Goal: Task Accomplishment & Management: Use online tool/utility

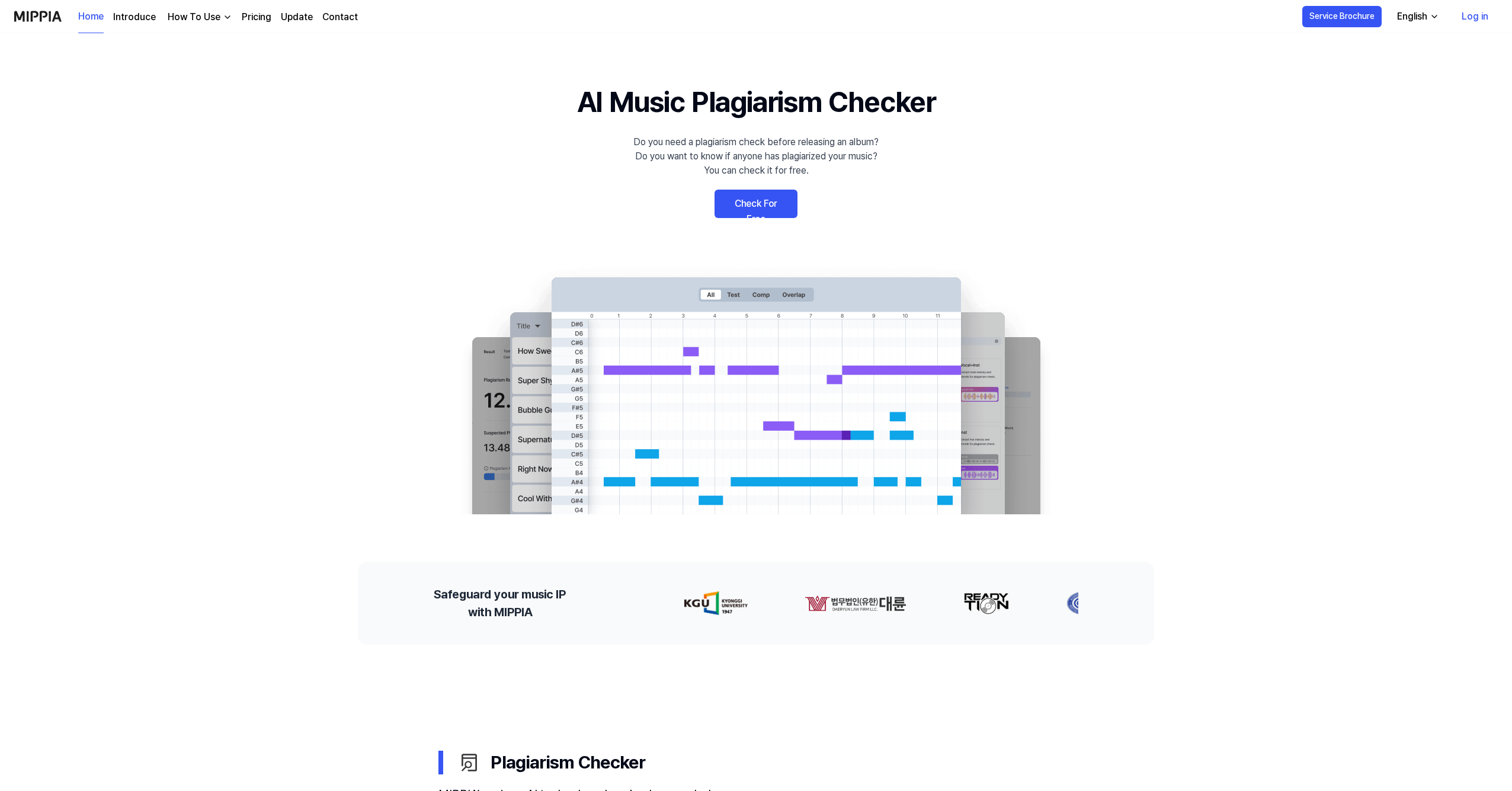
click at [753, 208] on link "Check For Free" at bounding box center [756, 203] width 83 height 28
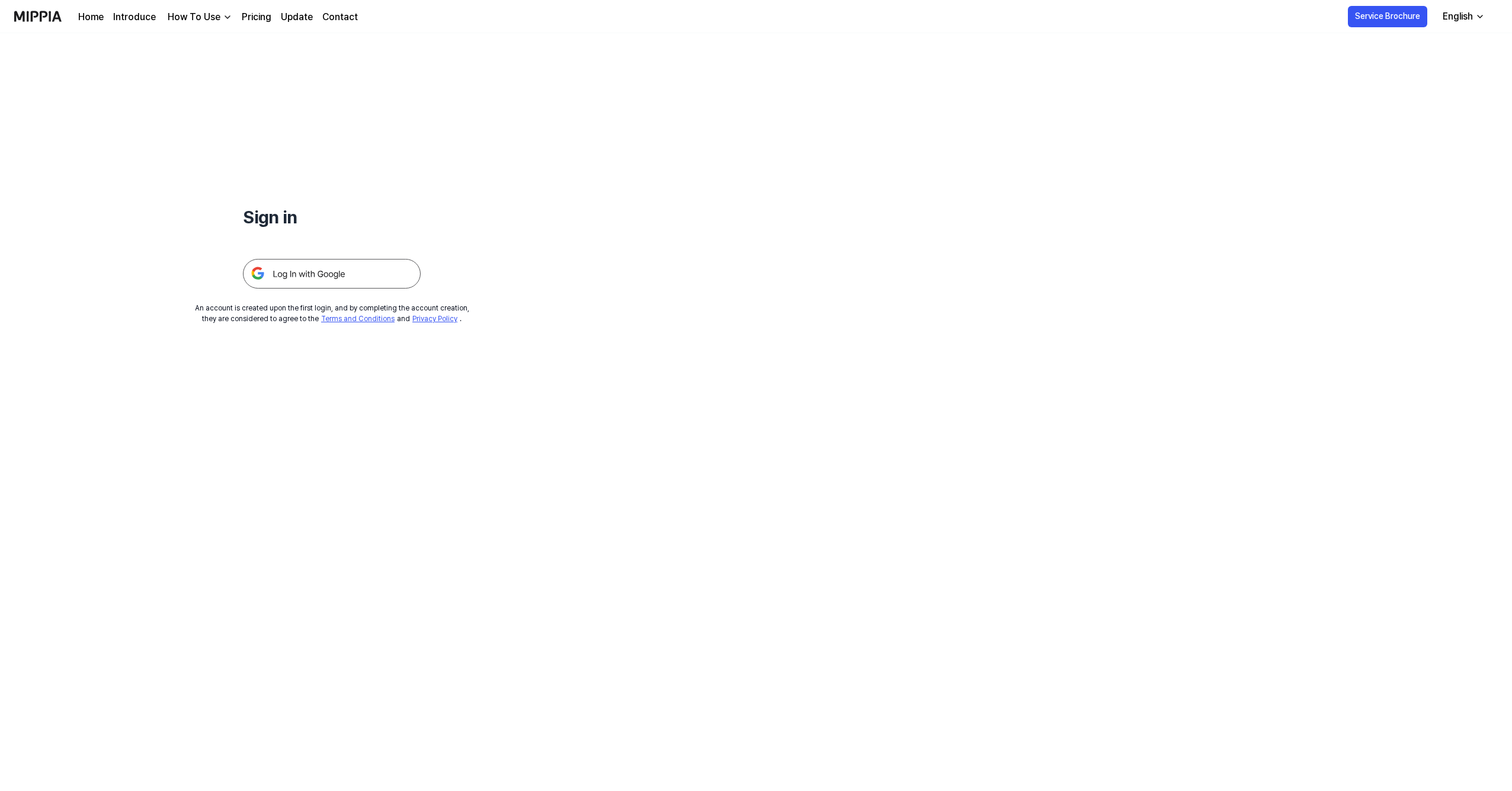
click at [298, 278] on img at bounding box center [331, 273] width 178 height 30
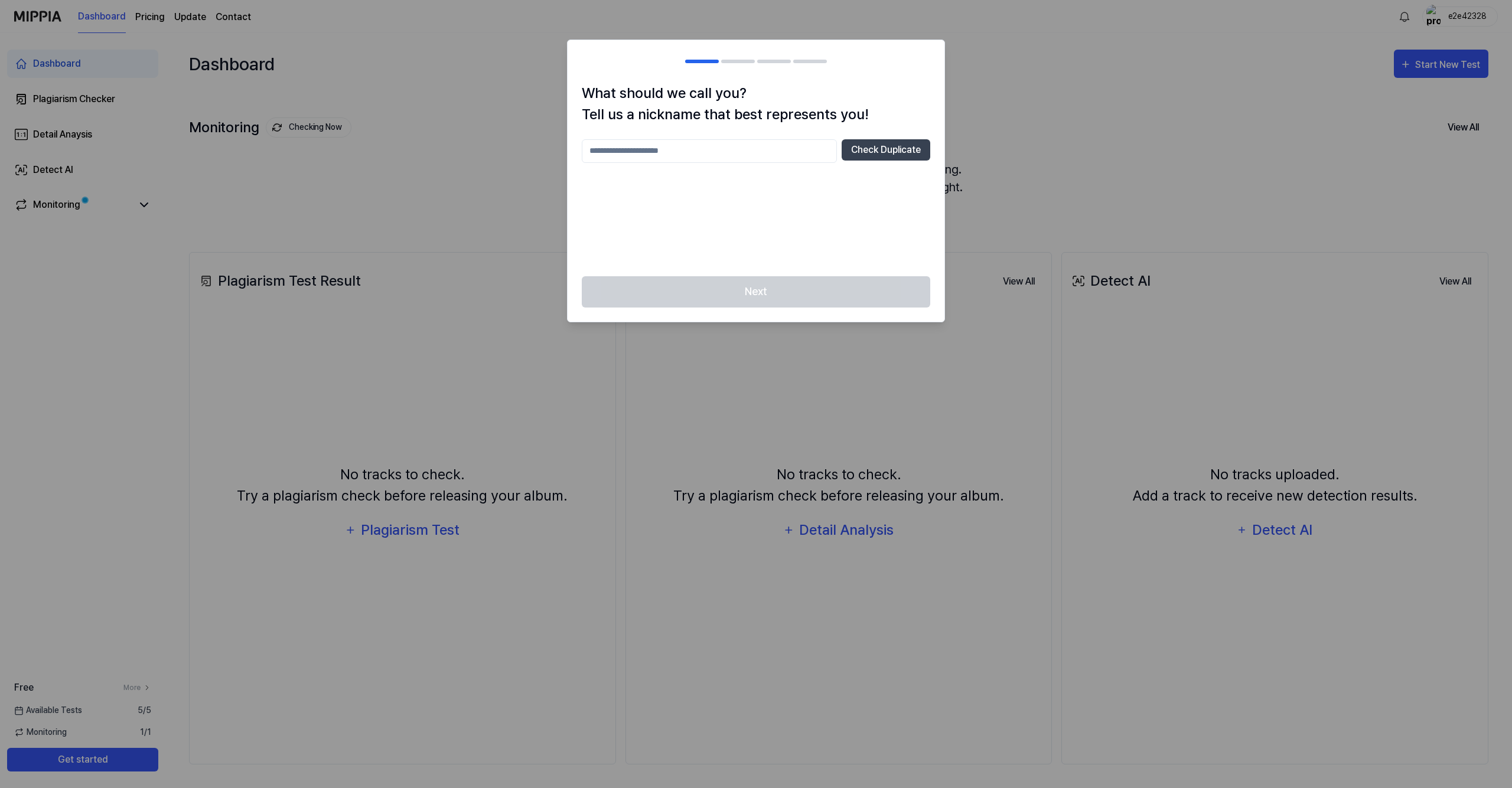
click at [711, 145] on input "text" at bounding box center [709, 151] width 255 height 24
type input "*"
type input "*********"
click at [770, 285] on div "Next" at bounding box center [756, 299] width 377 height 46
click at [720, 182] on div "********* Check Duplicate" at bounding box center [756, 200] width 349 height 122
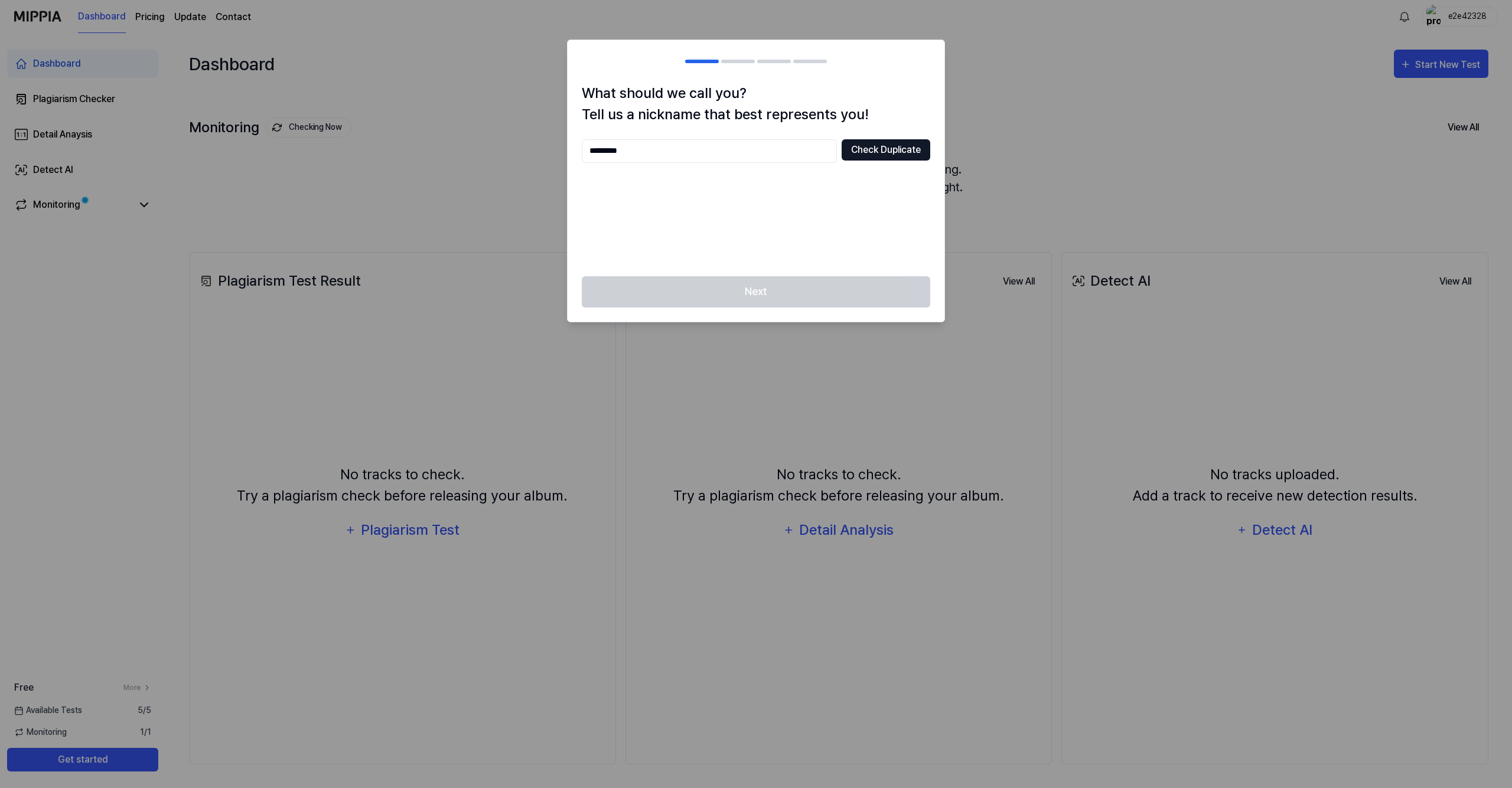
click at [869, 152] on button "Check Duplicate" at bounding box center [886, 150] width 88 height 21
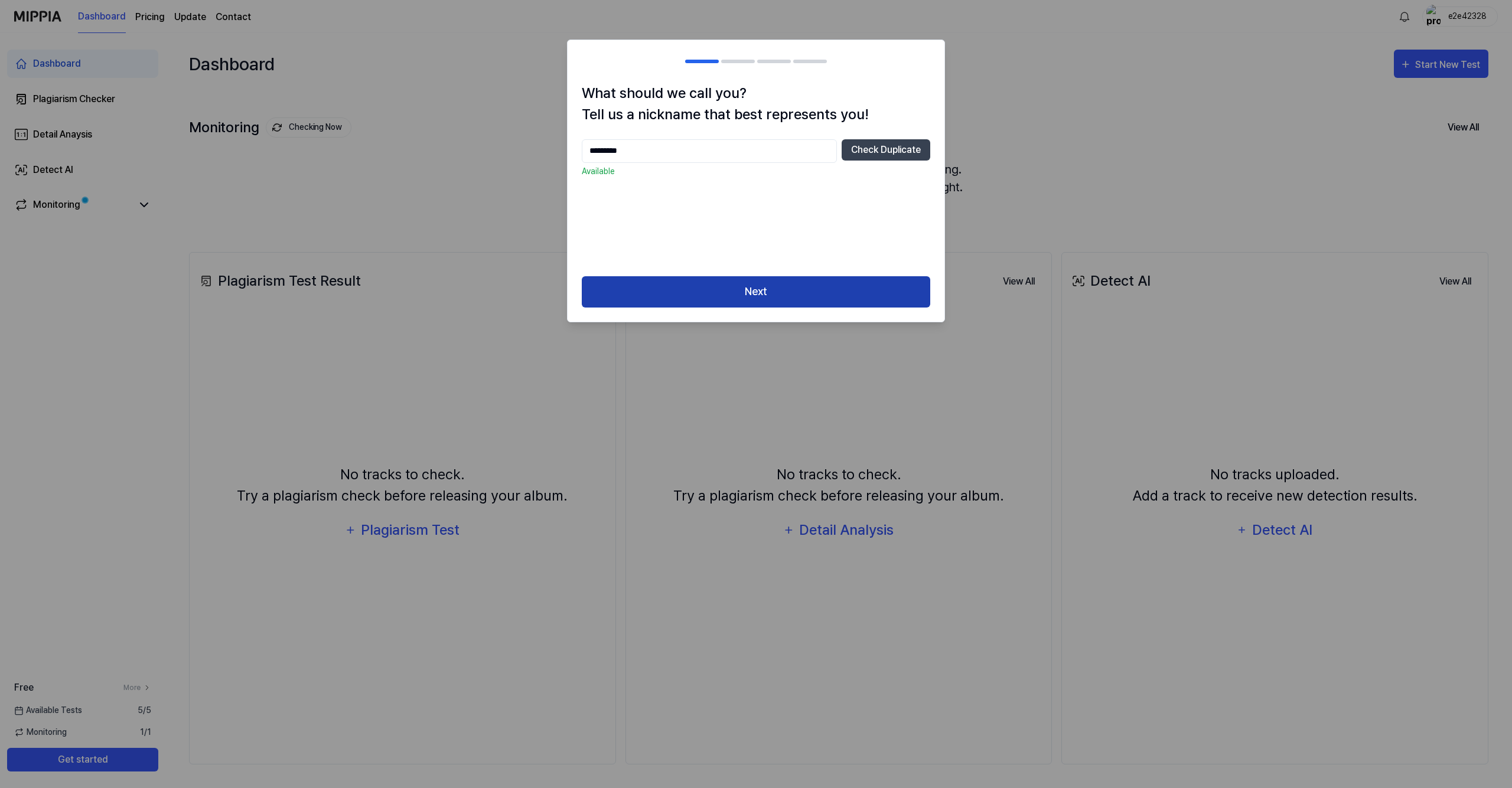
click at [760, 281] on button "Next" at bounding box center [756, 291] width 349 height 31
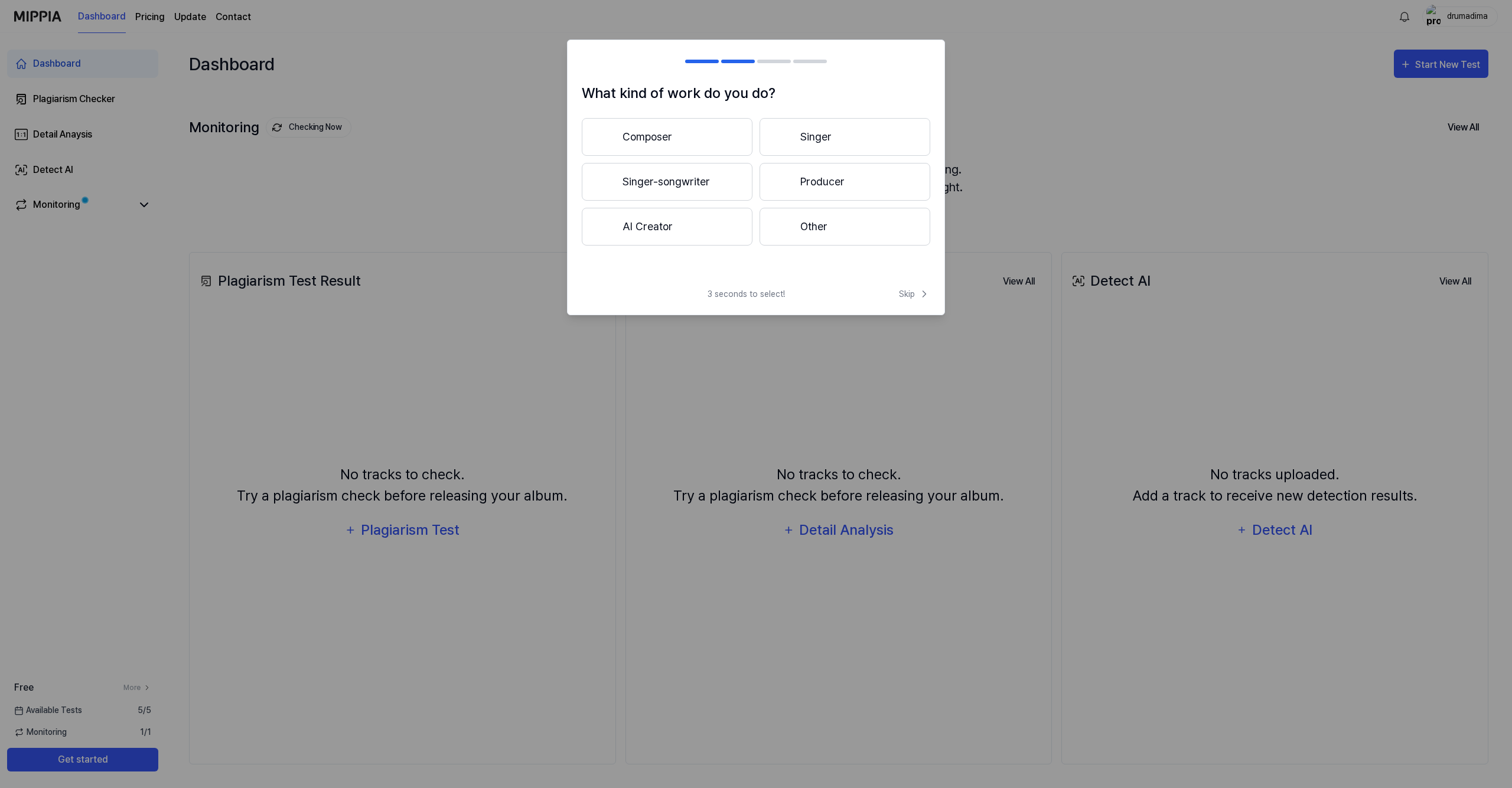
click at [657, 133] on button "Composer" at bounding box center [667, 137] width 170 height 38
click at [826, 186] on button "3 years or more" at bounding box center [845, 182] width 170 height 38
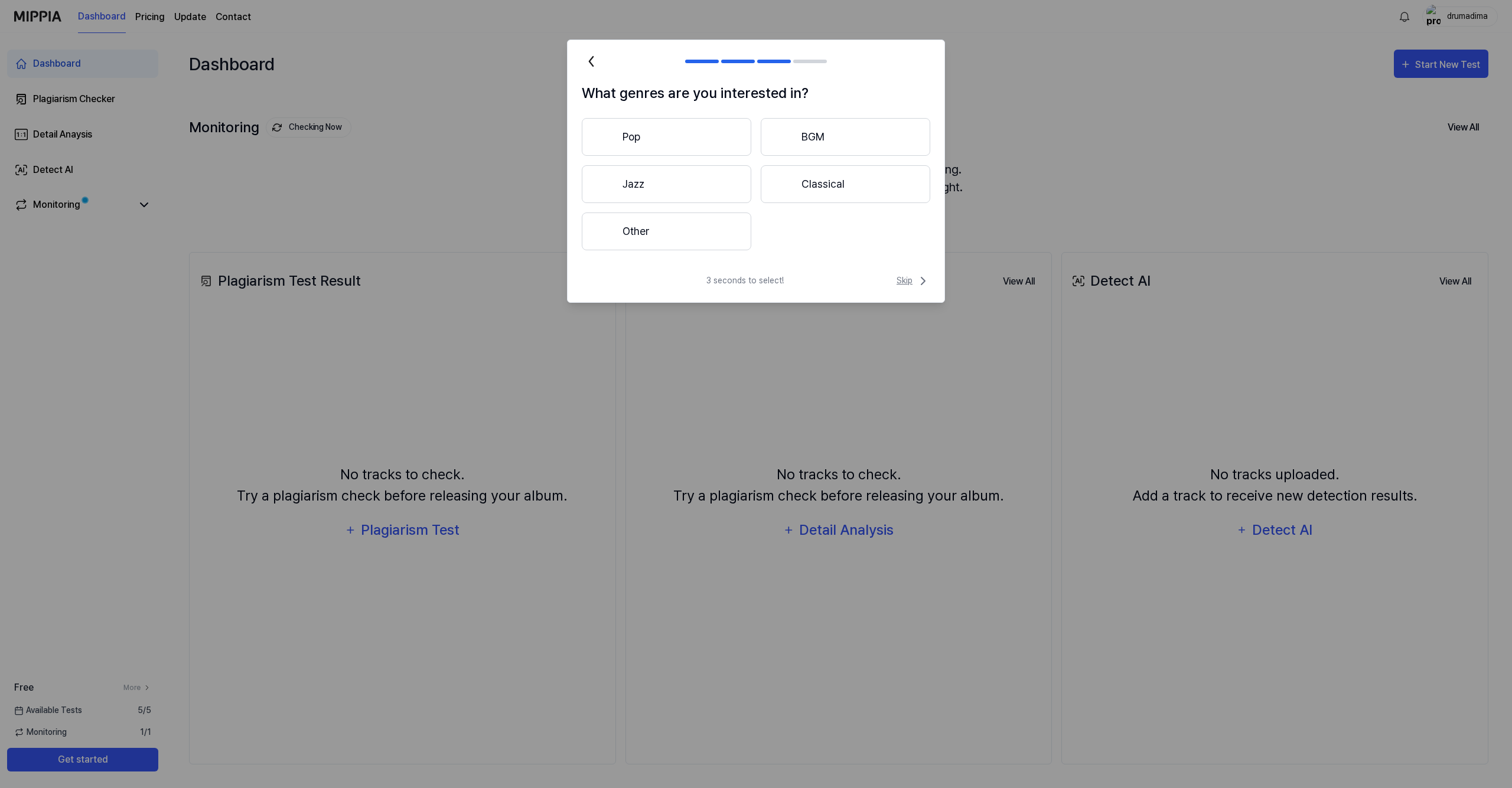
click at [904, 282] on span "Skip" at bounding box center [914, 281] width 33 height 14
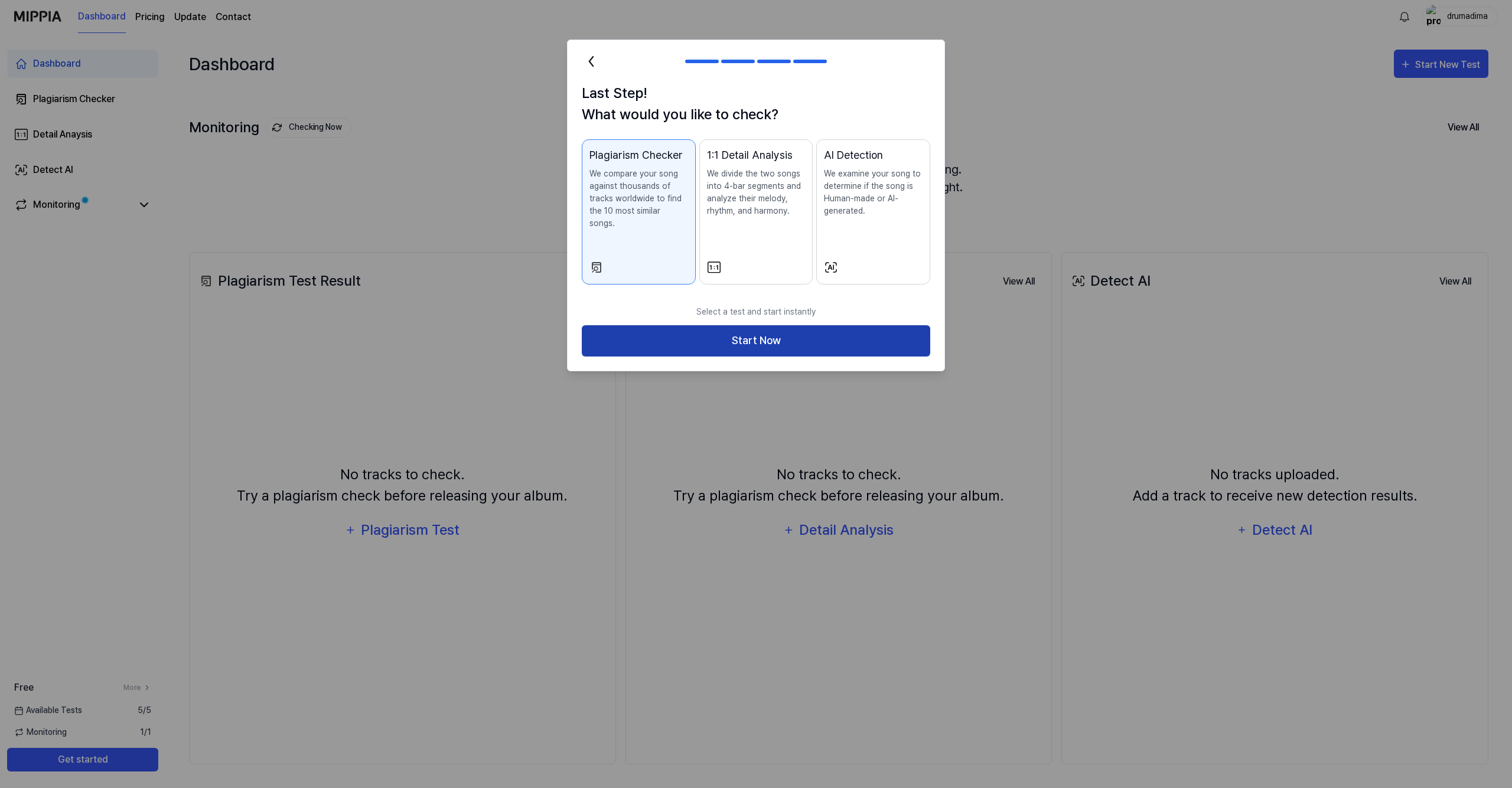
click at [737, 334] on button "Start Now" at bounding box center [756, 341] width 349 height 31
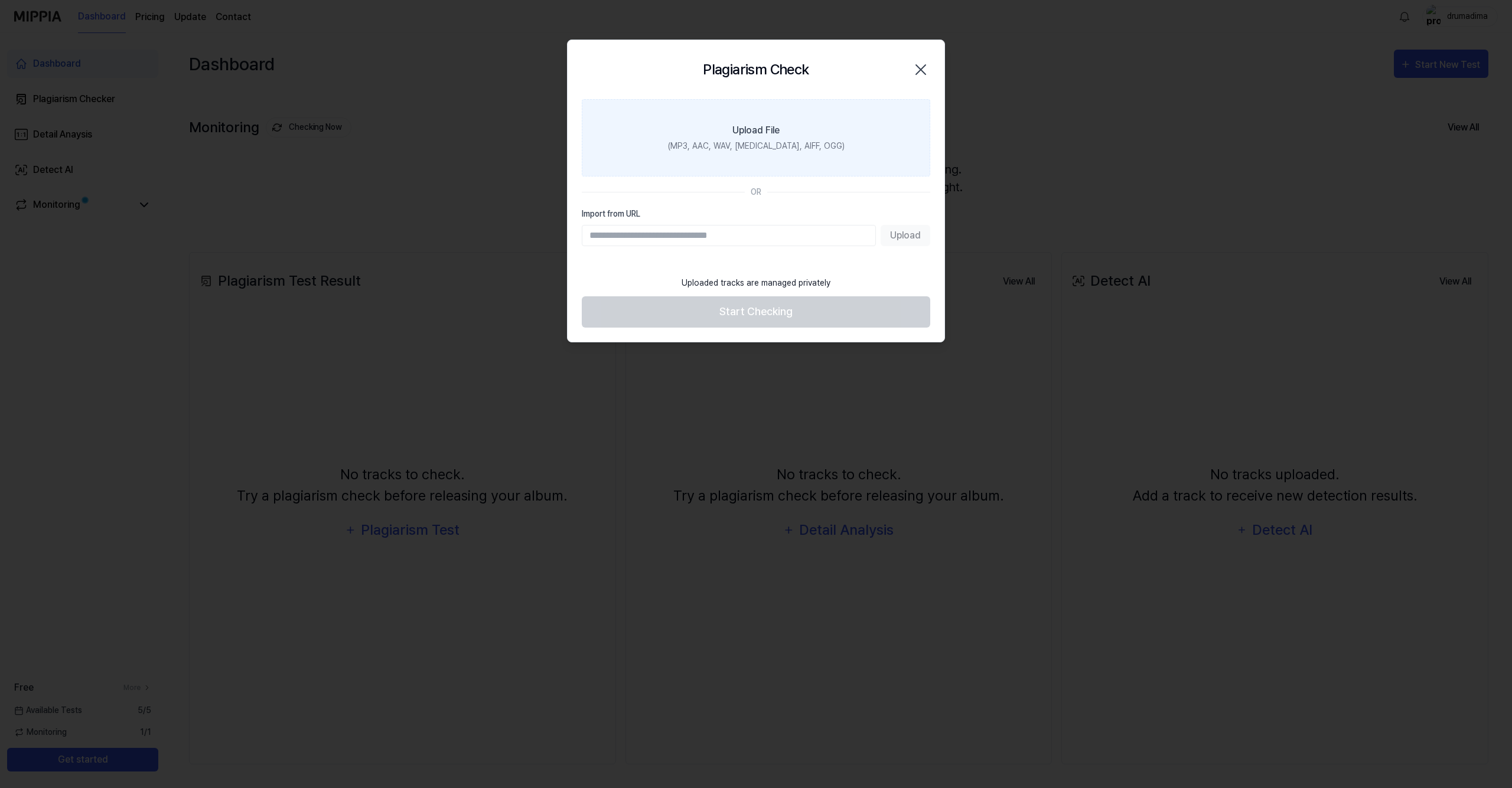
click at [757, 147] on div "(MP3, AAC, WAV, FLAC, AIFF, OGG)" at bounding box center [756, 146] width 177 height 12
click at [0, 0] on input "Upload File (MP3, AAC, WAV, FLAC, AIFF, OGG)" at bounding box center [0, 0] width 0 height 0
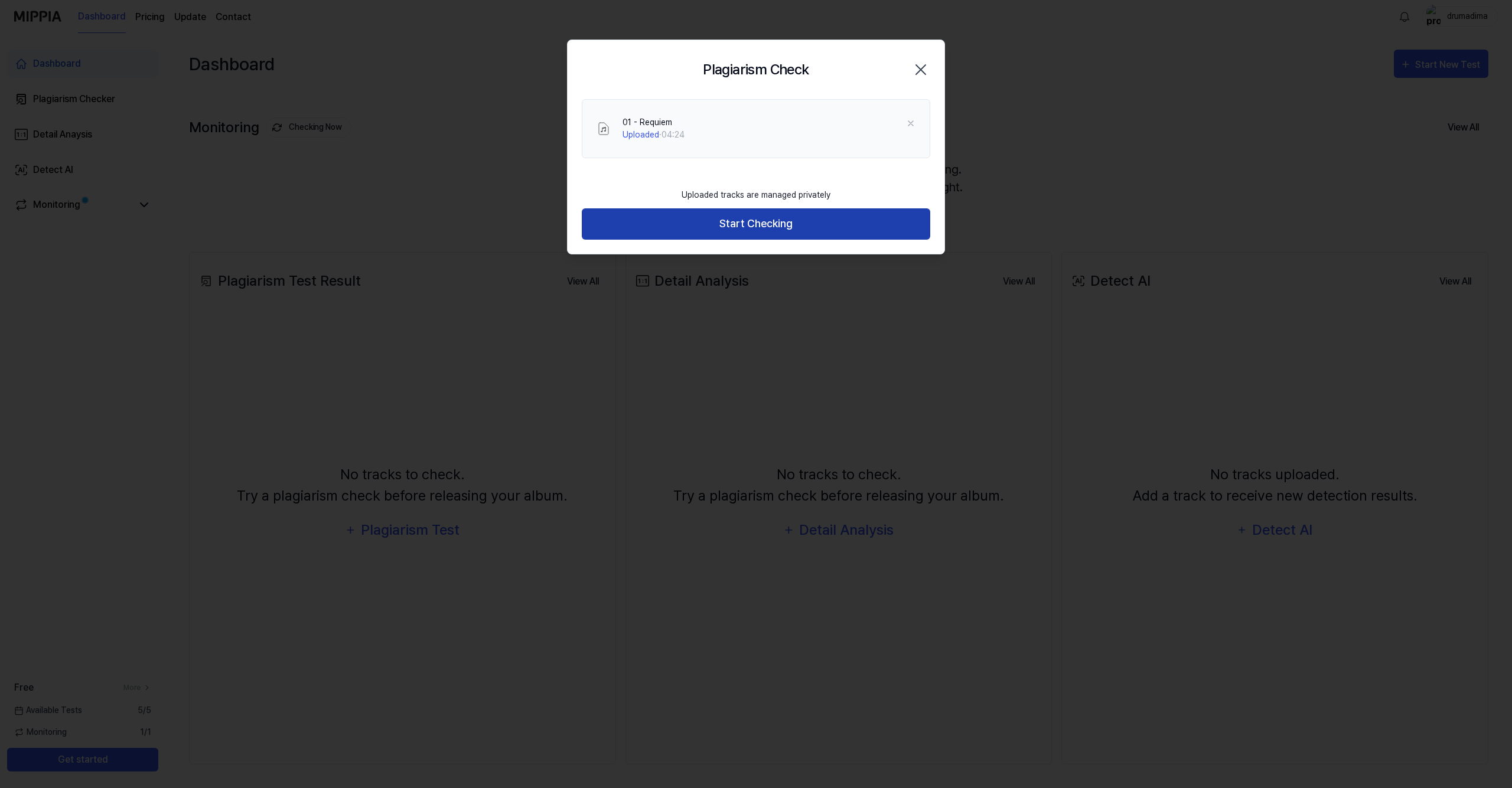
click at [703, 224] on button "Start Checking" at bounding box center [756, 224] width 349 height 31
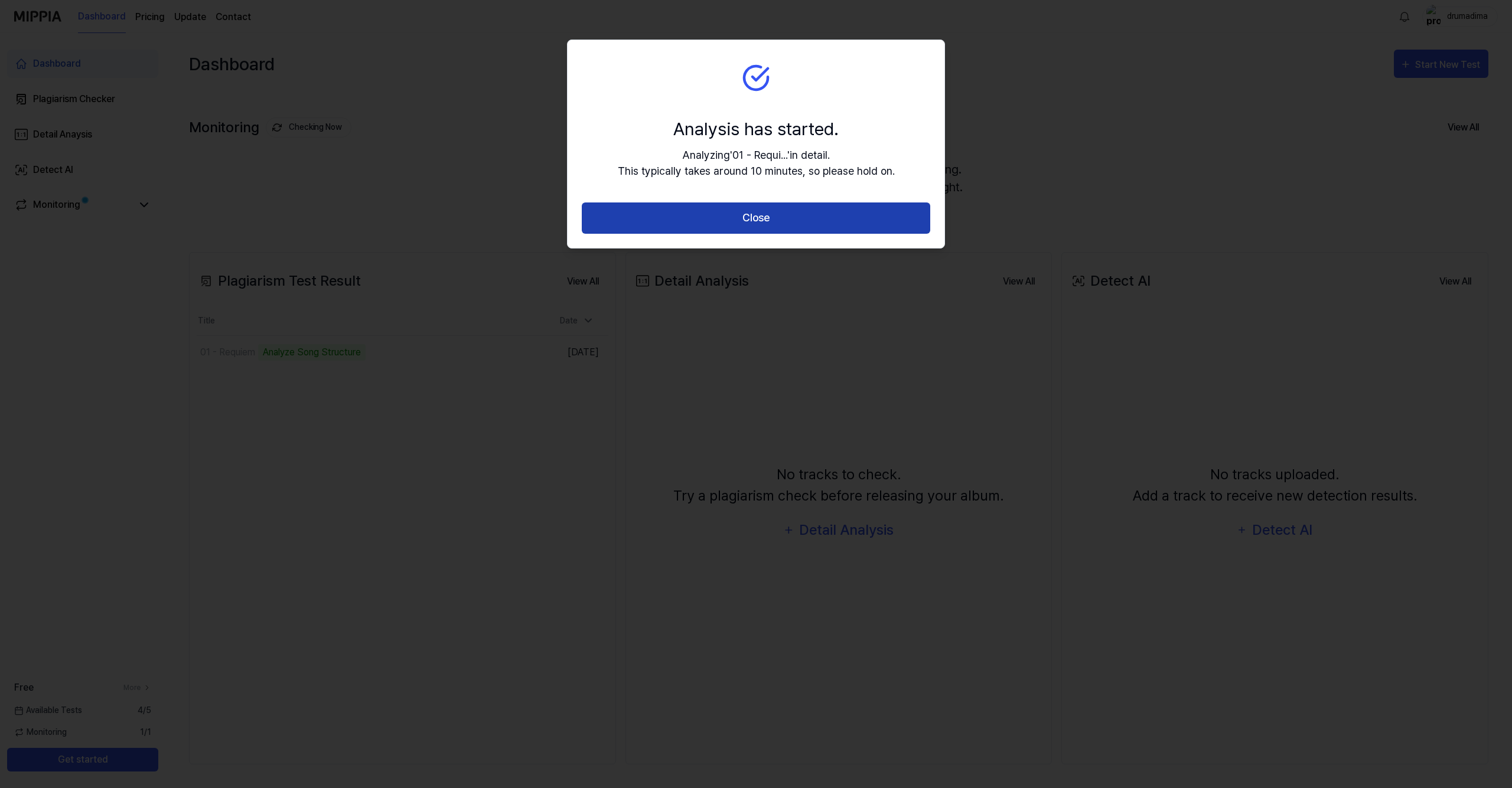
click at [702, 224] on button "Close" at bounding box center [756, 218] width 349 height 31
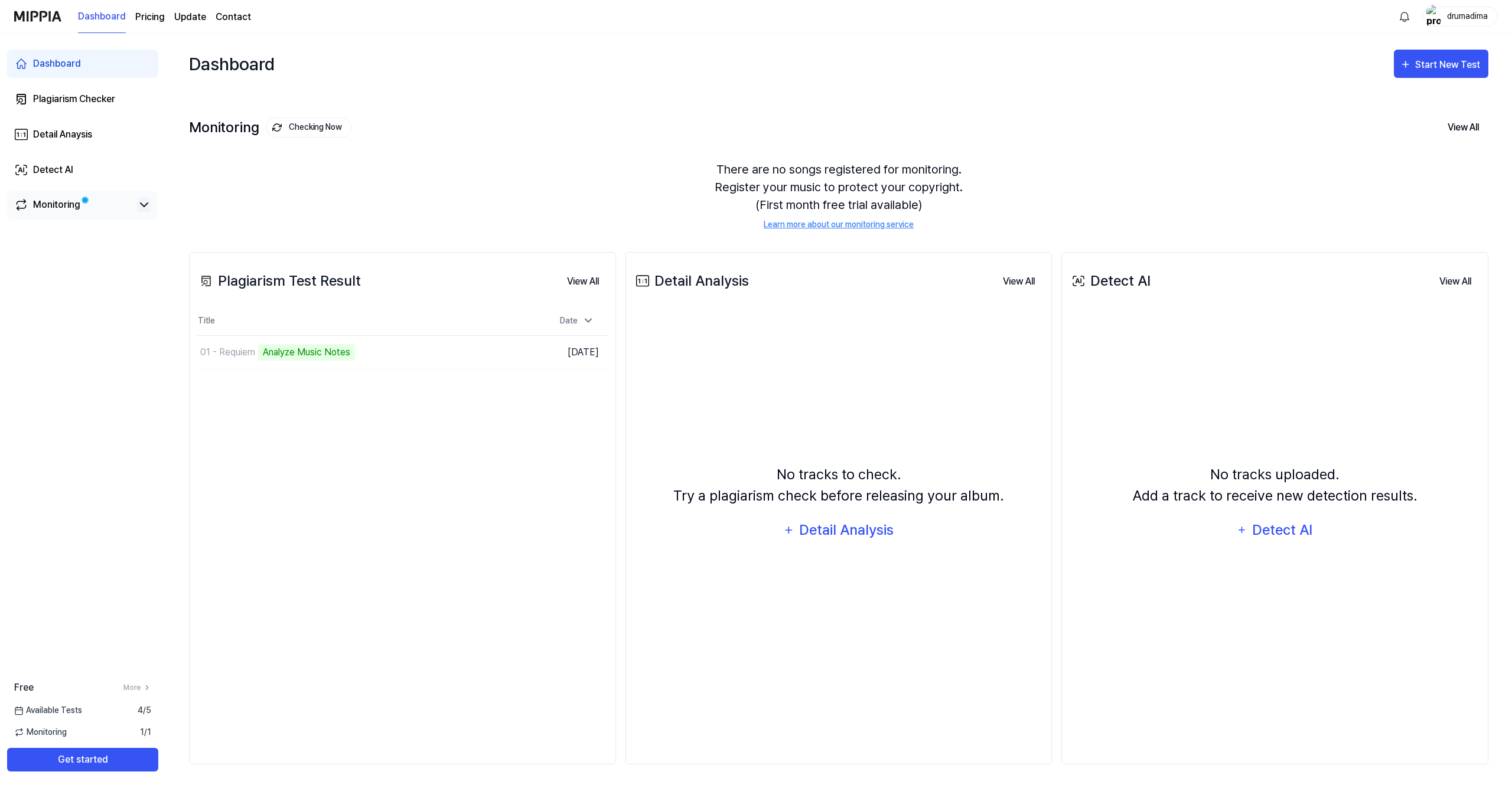
click at [148, 205] on icon at bounding box center [144, 205] width 14 height 14
click at [144, 205] on icon at bounding box center [144, 205] width 14 height 14
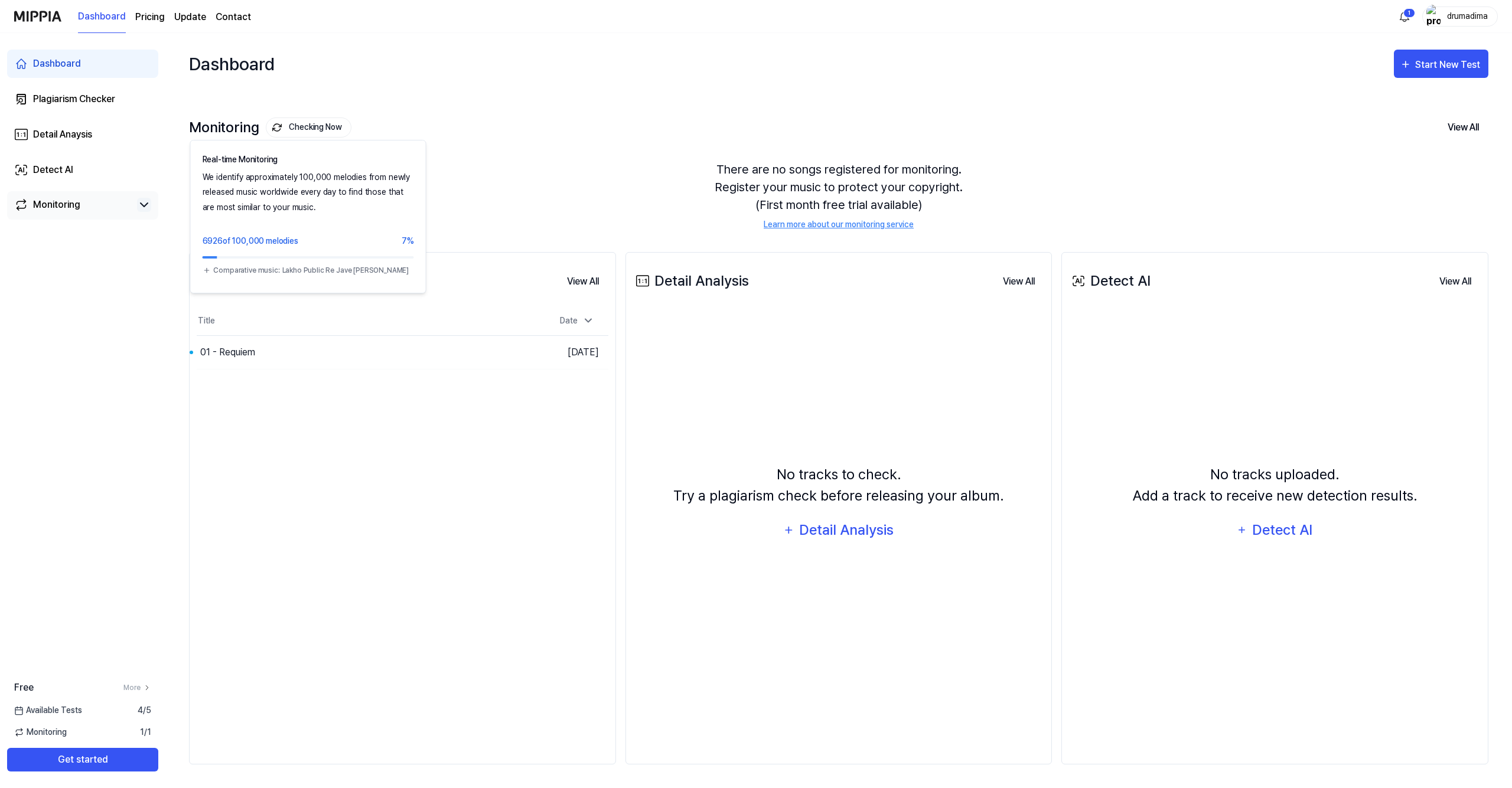
click at [304, 130] on button "Checking Now" at bounding box center [308, 127] width 86 height 20
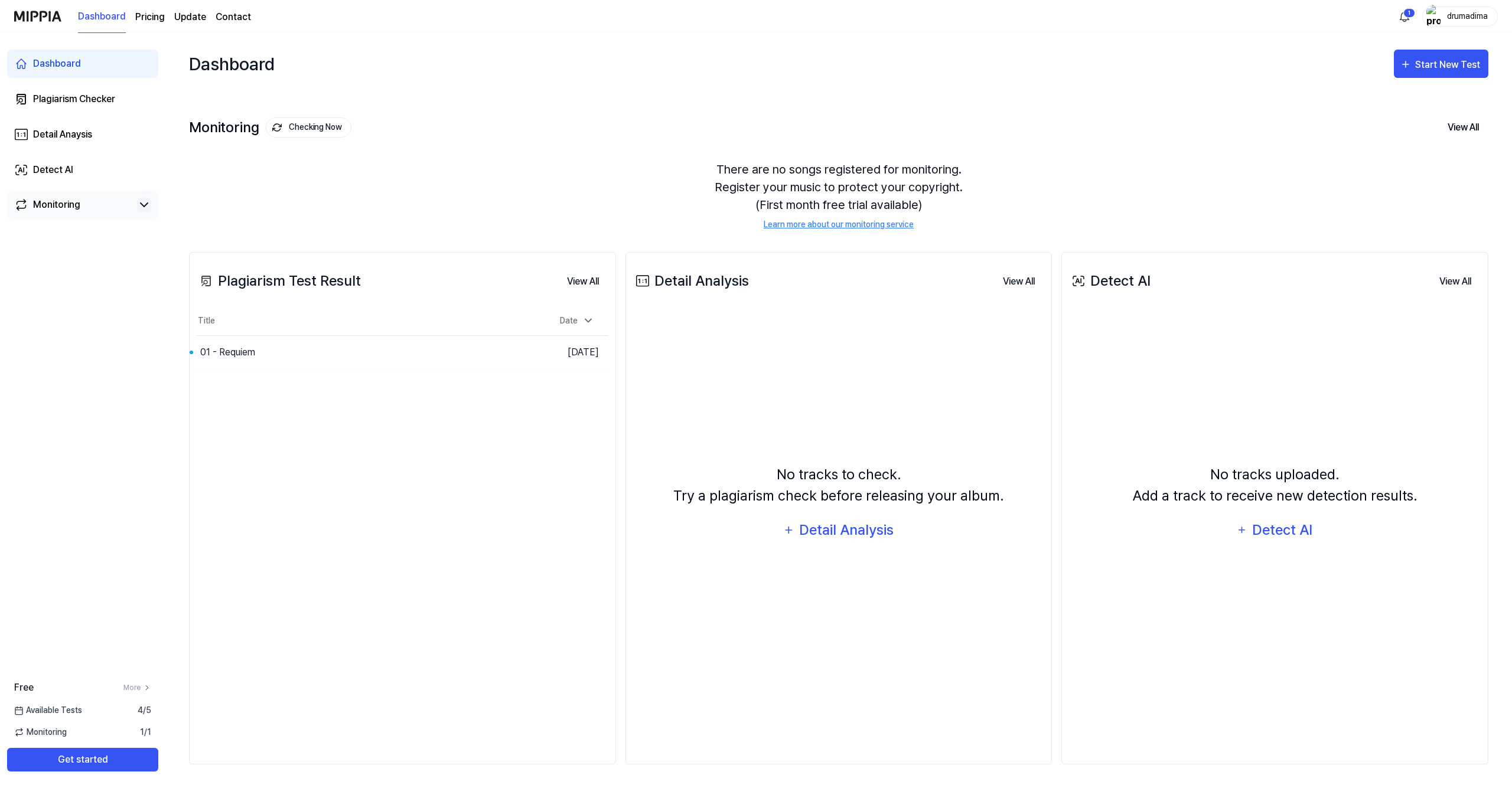
click at [262, 123] on div "Monitoring Checking Now" at bounding box center [269, 127] width 162 height 20
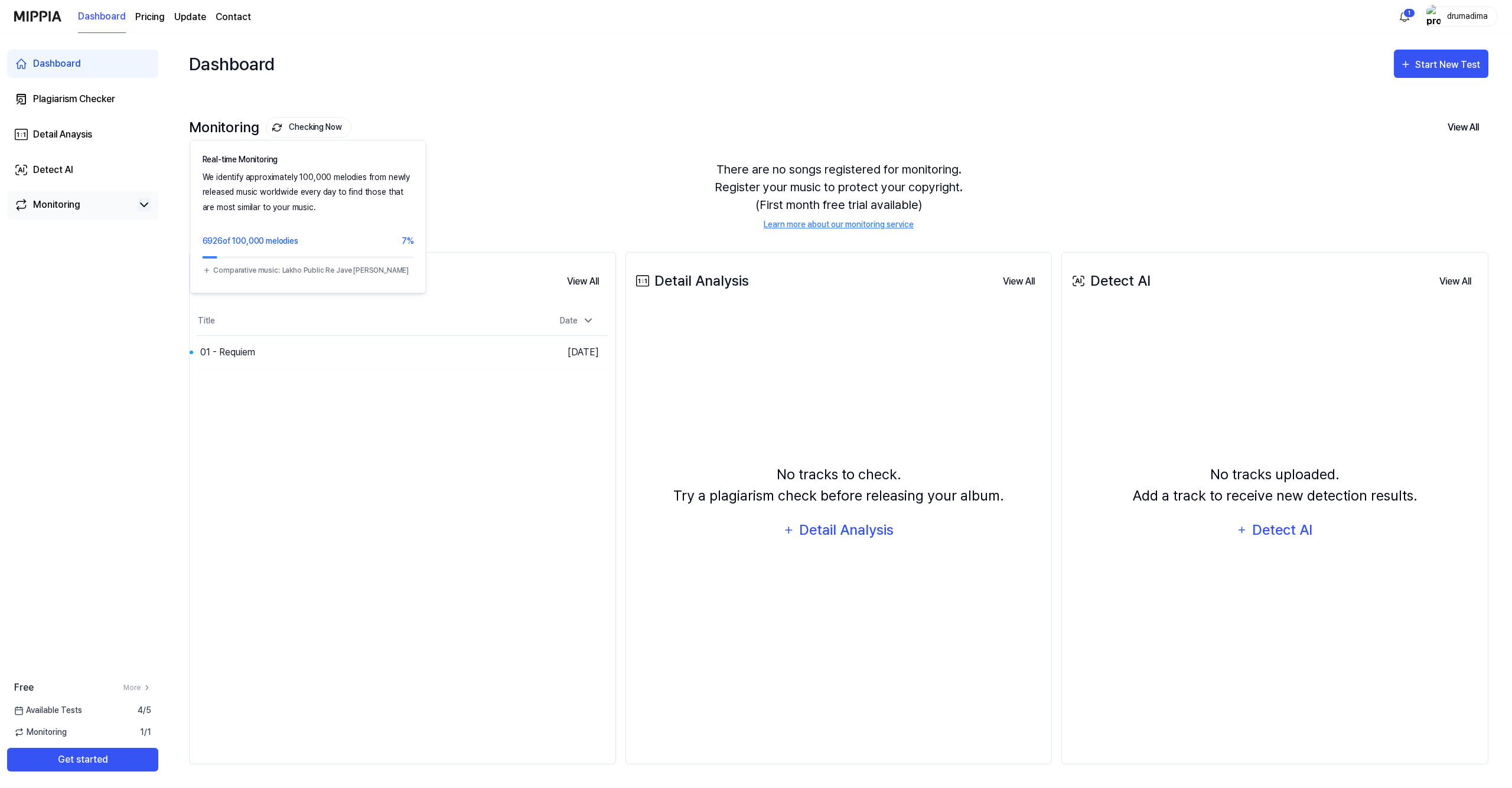
click at [280, 131] on img at bounding box center [277, 127] width 9 height 9
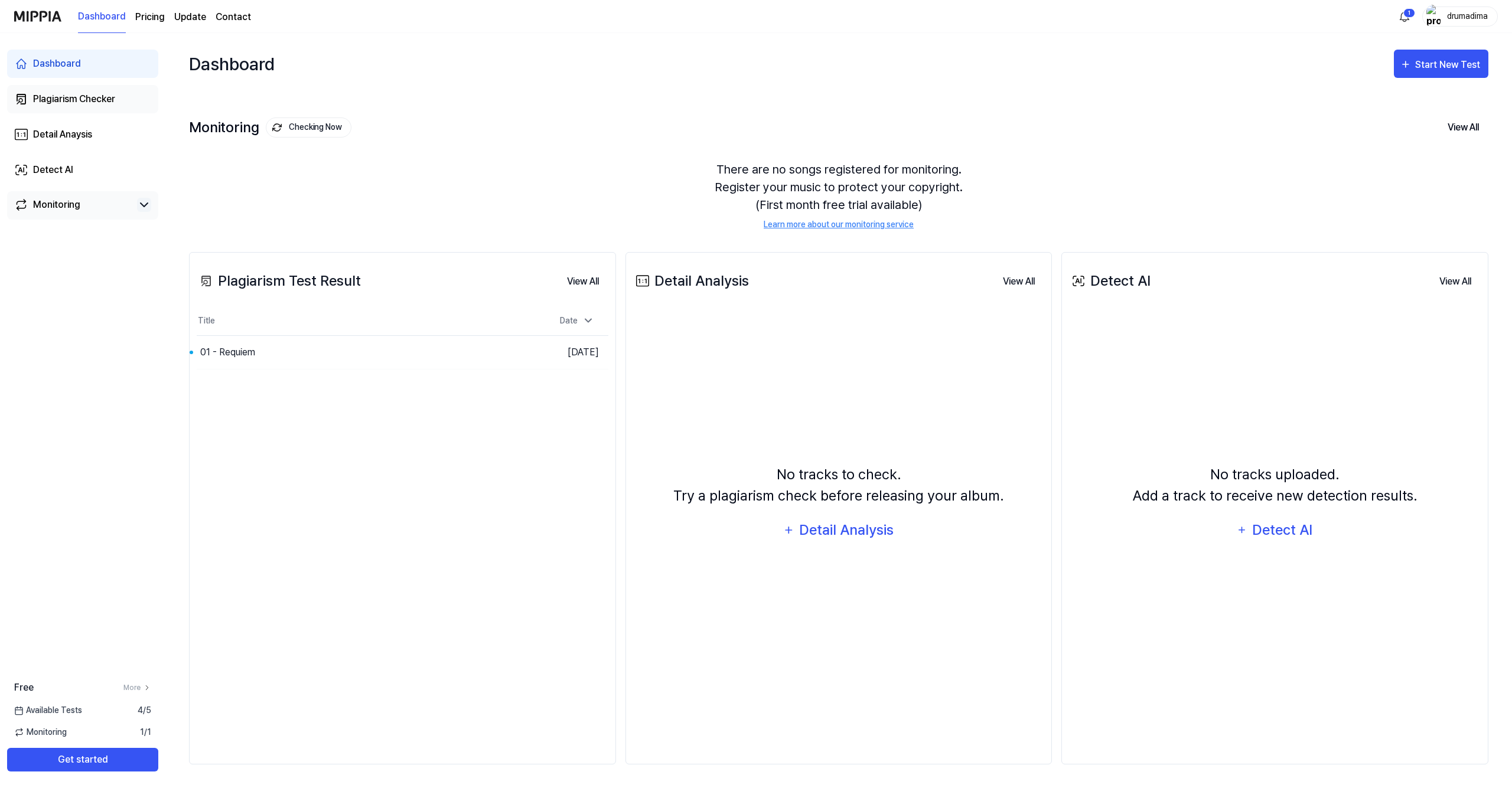
click at [91, 100] on div "Plagiarism Checker" at bounding box center [74, 99] width 82 height 14
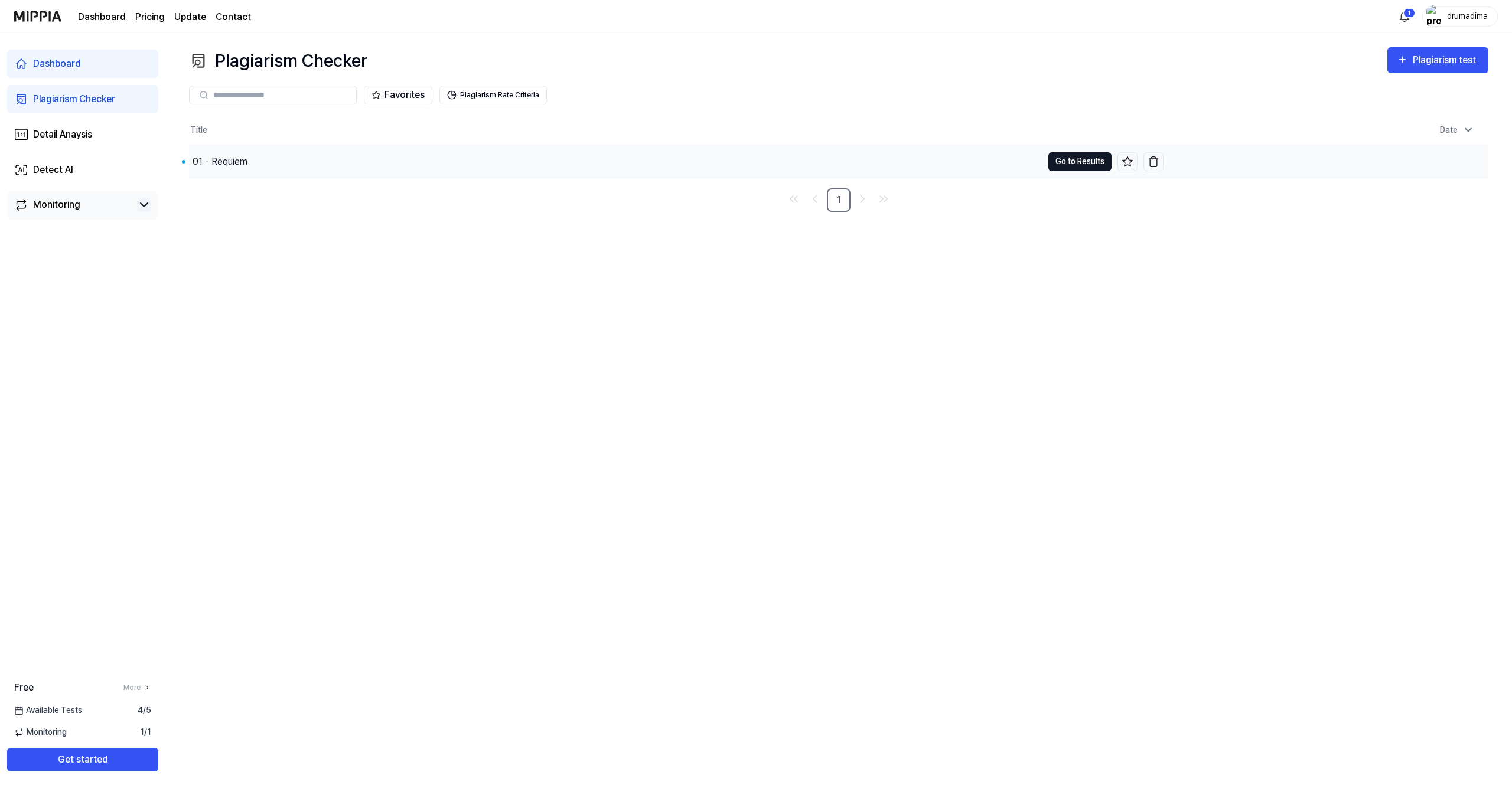
click at [1074, 165] on button "Go to Results" at bounding box center [1080, 161] width 63 height 19
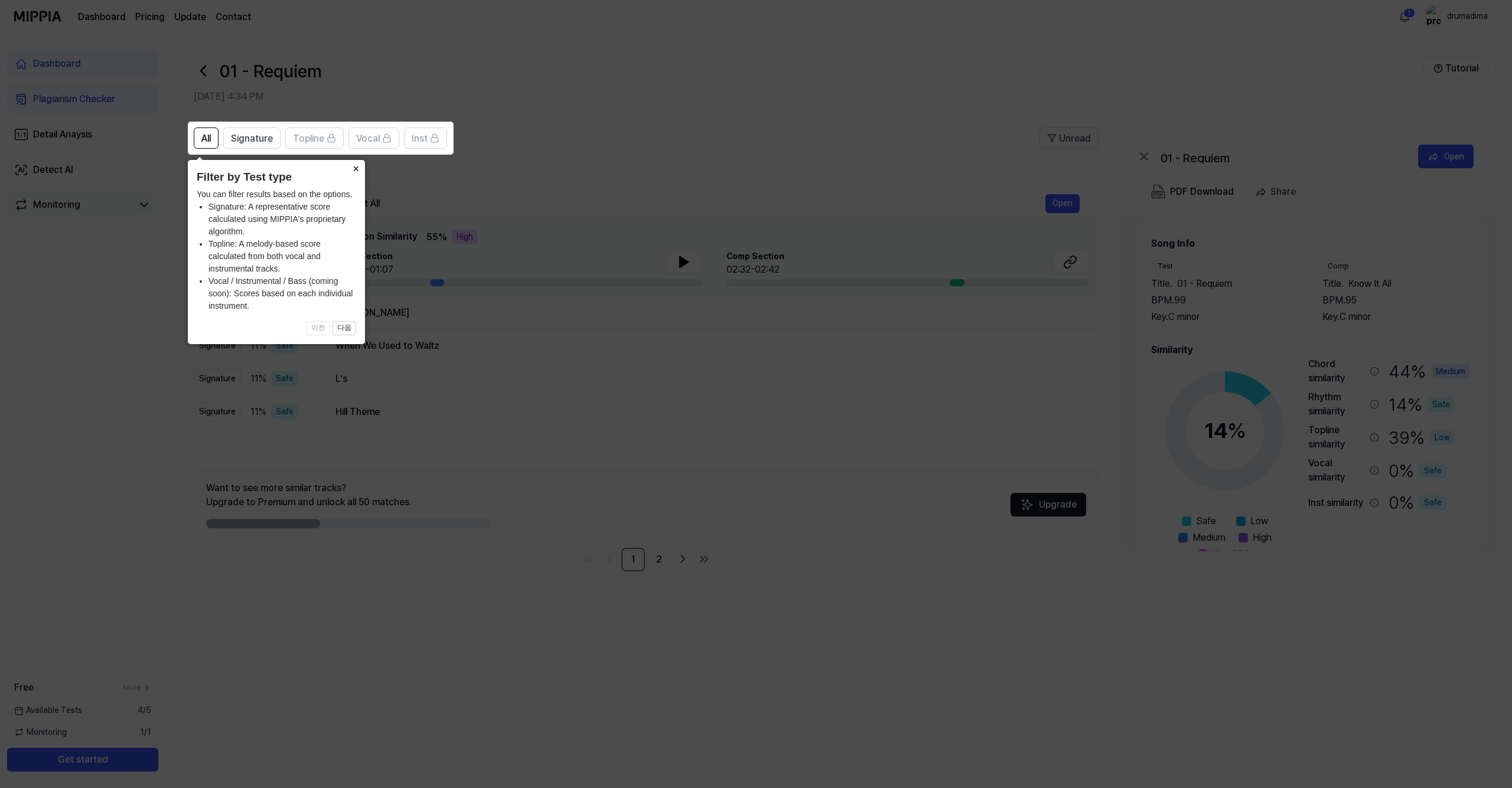
click at [356, 168] on button "×" at bounding box center [355, 168] width 19 height 17
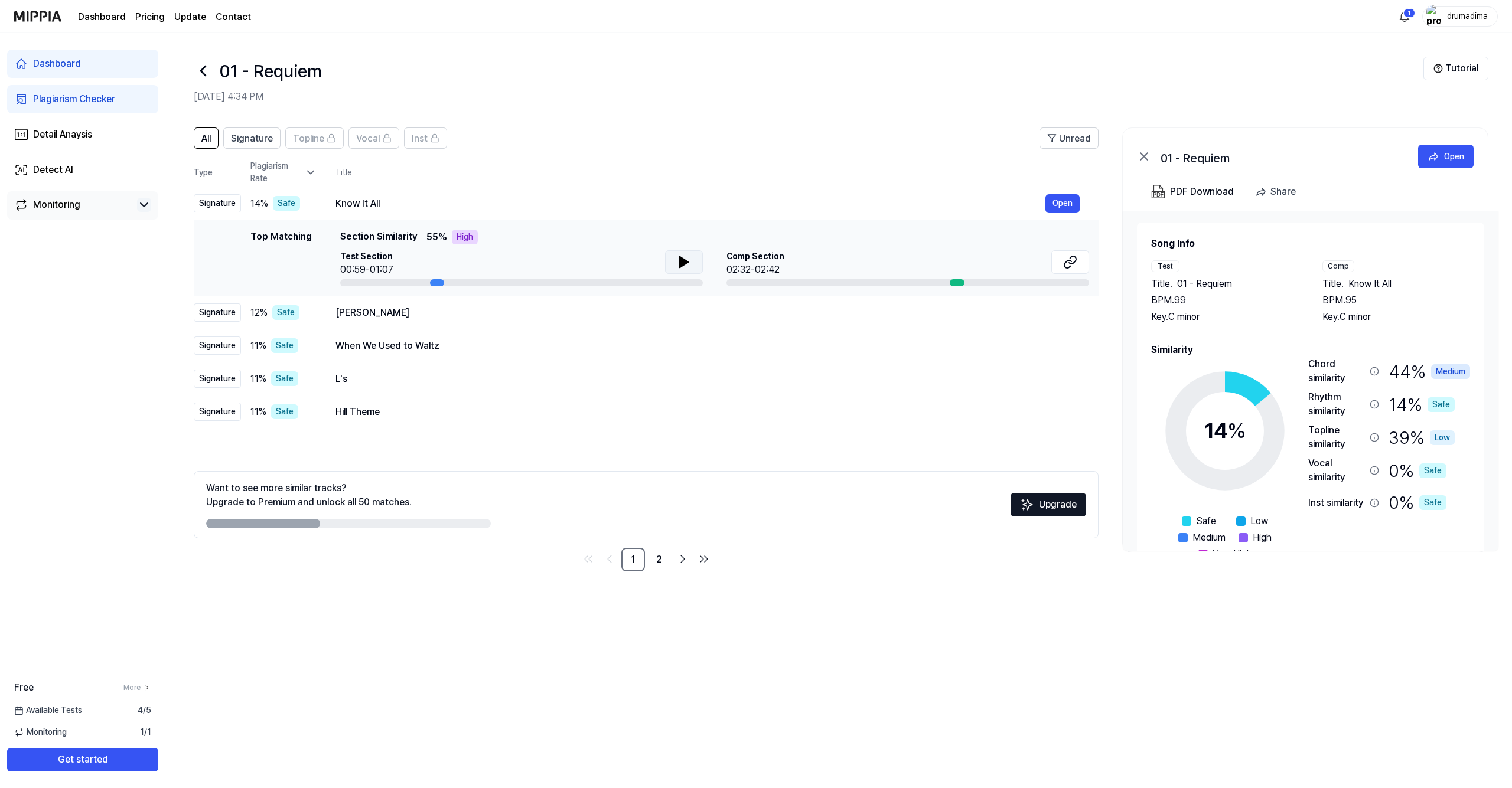
click at [678, 263] on icon at bounding box center [684, 262] width 14 height 14
click at [218, 317] on div "Signature" at bounding box center [218, 313] width 47 height 18
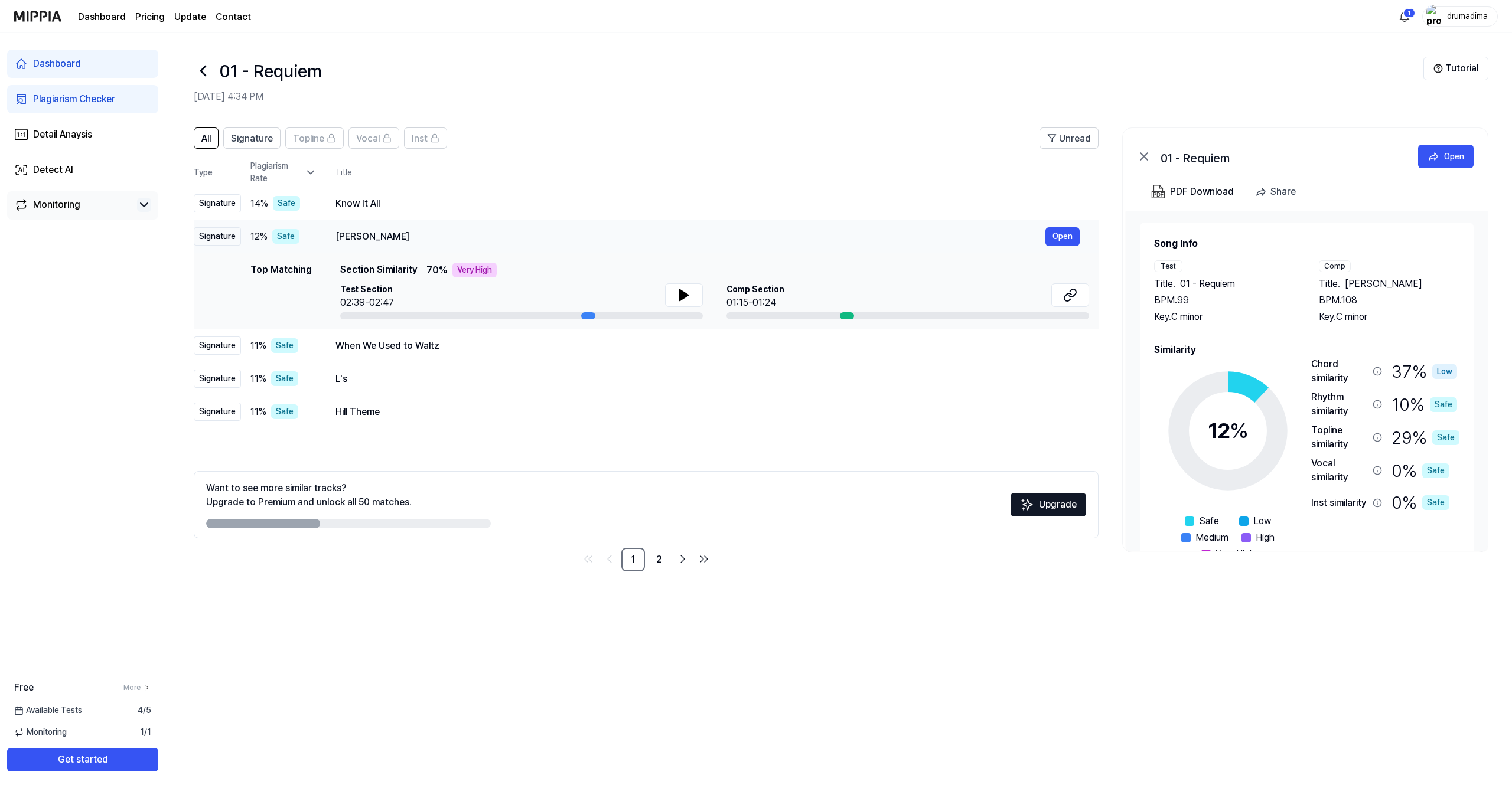
click at [210, 239] on div "Signature" at bounding box center [218, 237] width 47 height 18
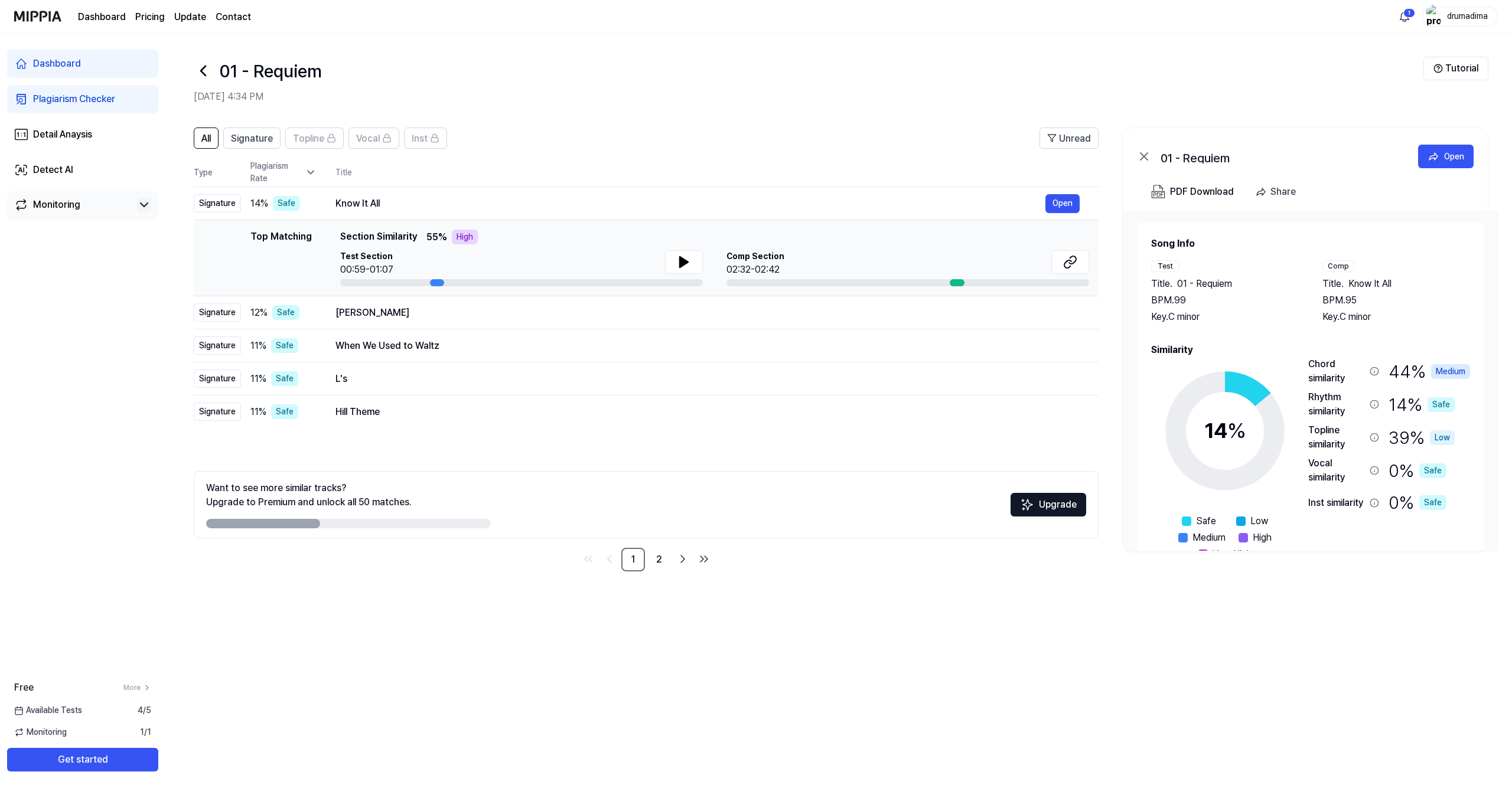
click at [221, 239] on div "Top Matching Top Matching Section Similarity 55 % High Test Section 00:59-01:07…" at bounding box center [646, 258] width 887 height 57
click at [658, 561] on link "2" at bounding box center [659, 559] width 24 height 24
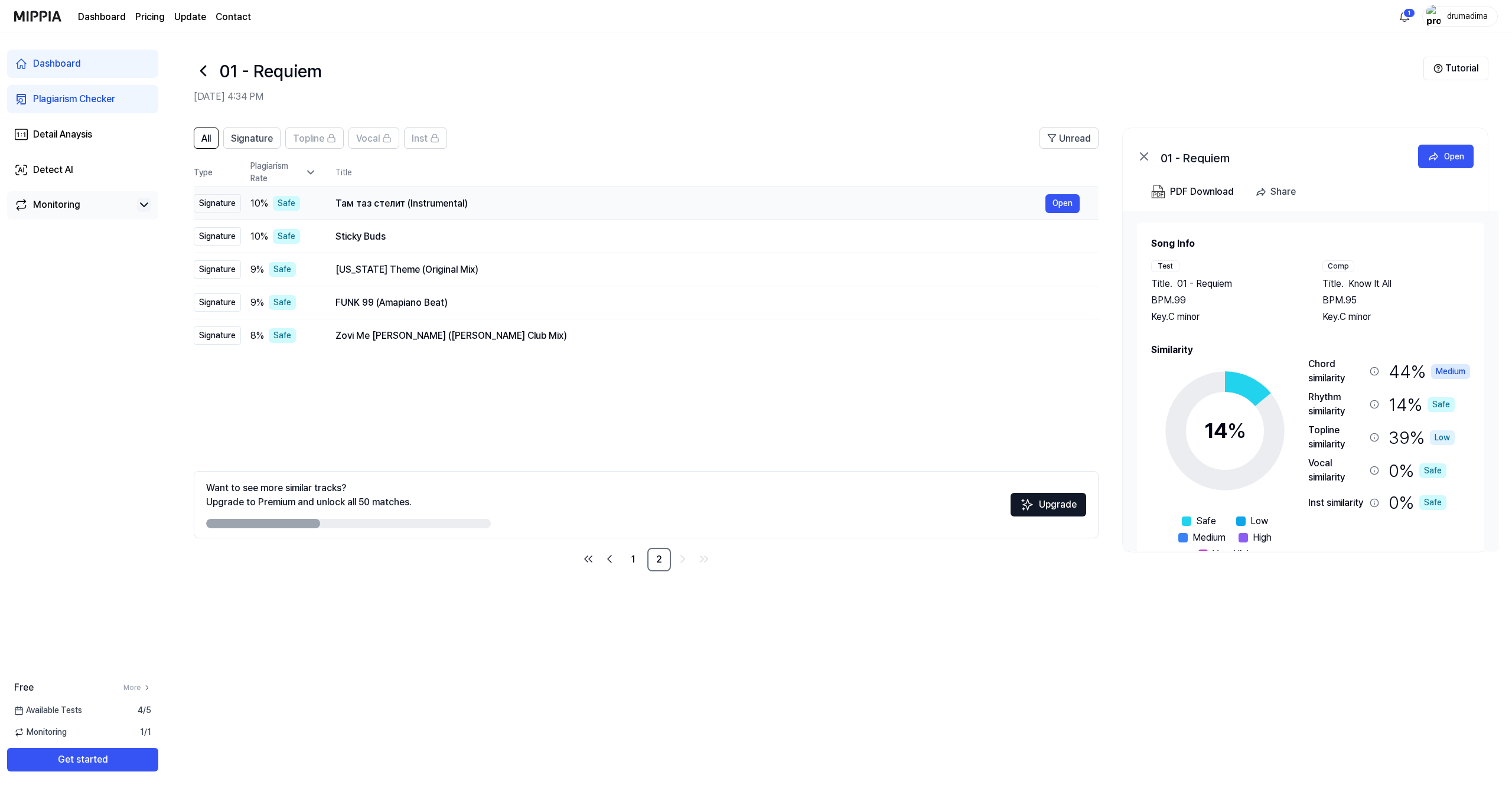
click at [428, 202] on div "Там таз стелит (Instrumental)" at bounding box center [690, 204] width 710 height 14
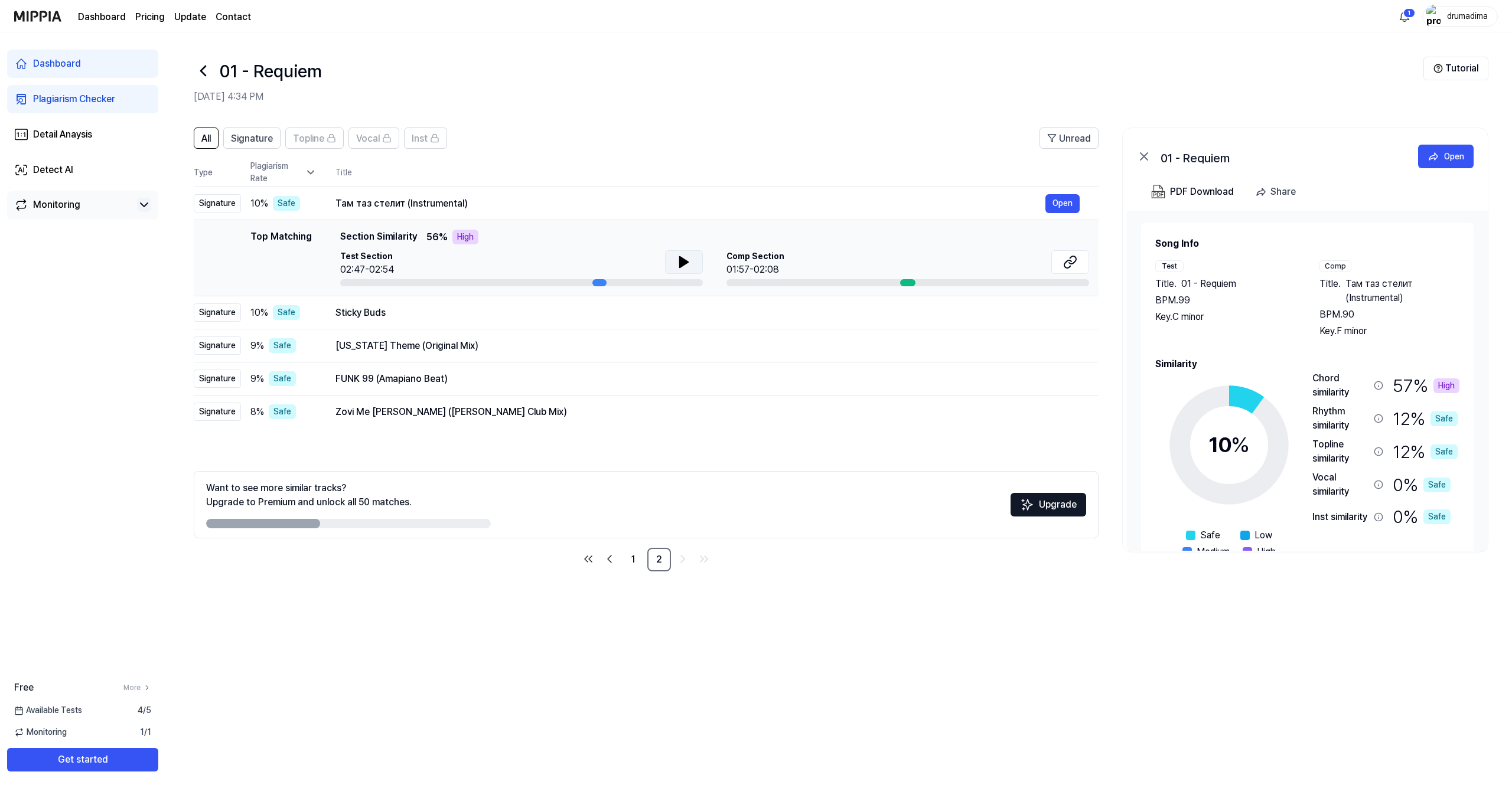
click at [672, 260] on button at bounding box center [684, 262] width 38 height 24
click at [350, 281] on div at bounding box center [521, 282] width 363 height 7
drag, startPoint x: 564, startPoint y: 281, endPoint x: 419, endPoint y: 276, distance: 145.1
click at [420, 276] on div "Test Section 02:47-02:54" at bounding box center [521, 268] width 363 height 36
